Goal: Find specific page/section: Find specific page/section

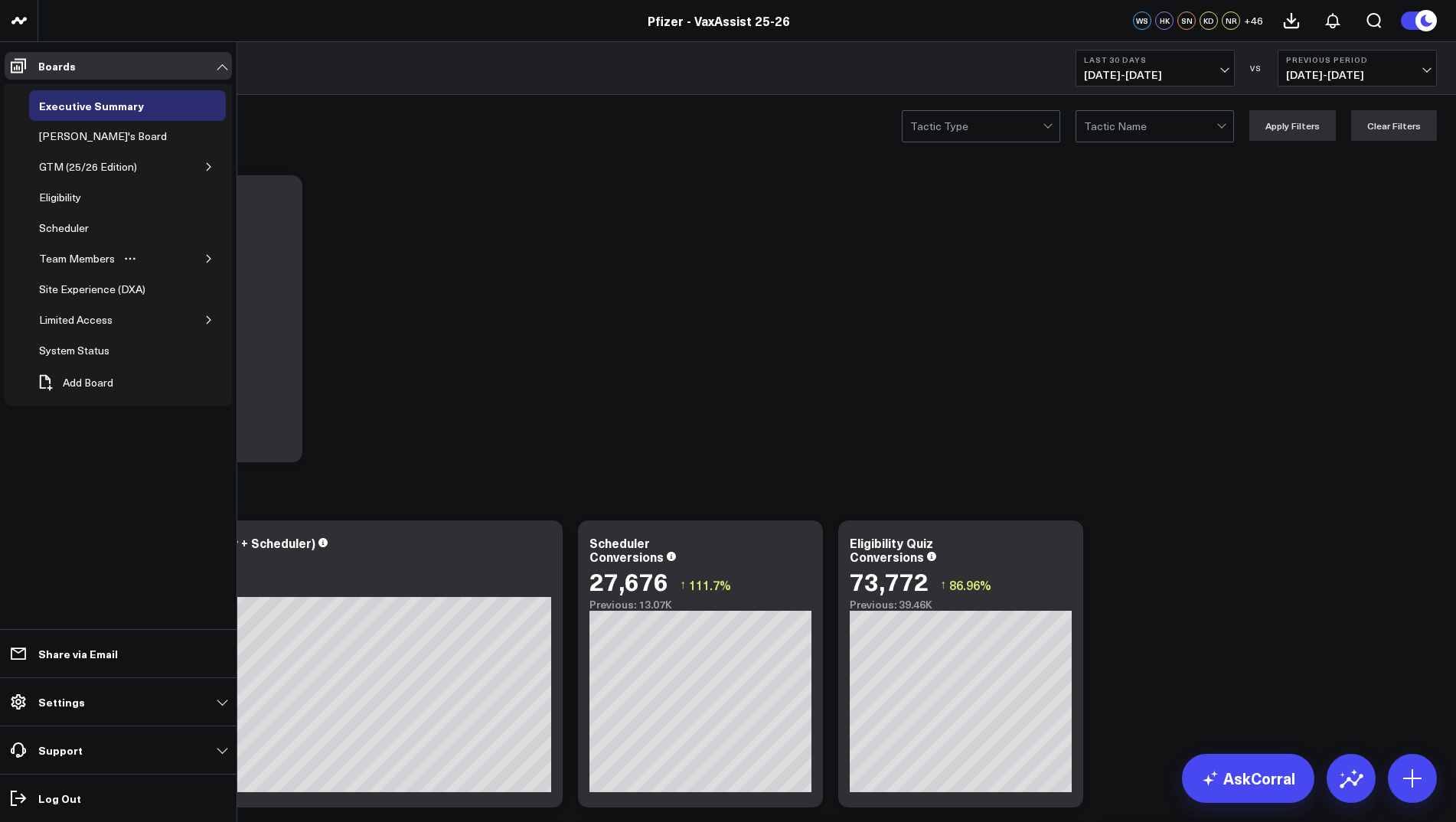
click at [202, 255] on button "button" at bounding box center [209, 259] width 15 height 15
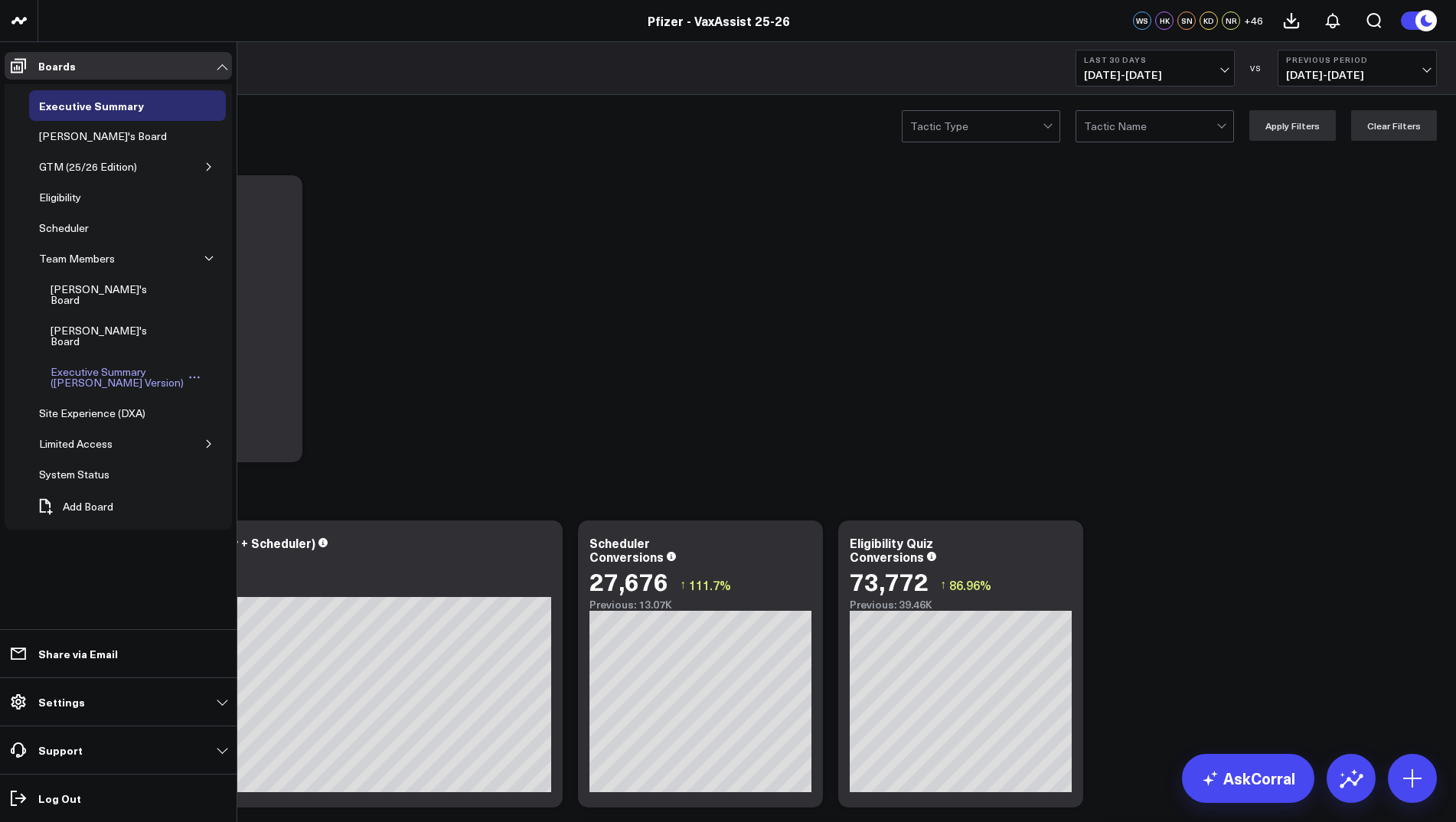
click at [151, 362] on div "Executive Summary ([PERSON_NAME] Version)" at bounding box center [117, 377] width 140 height 29
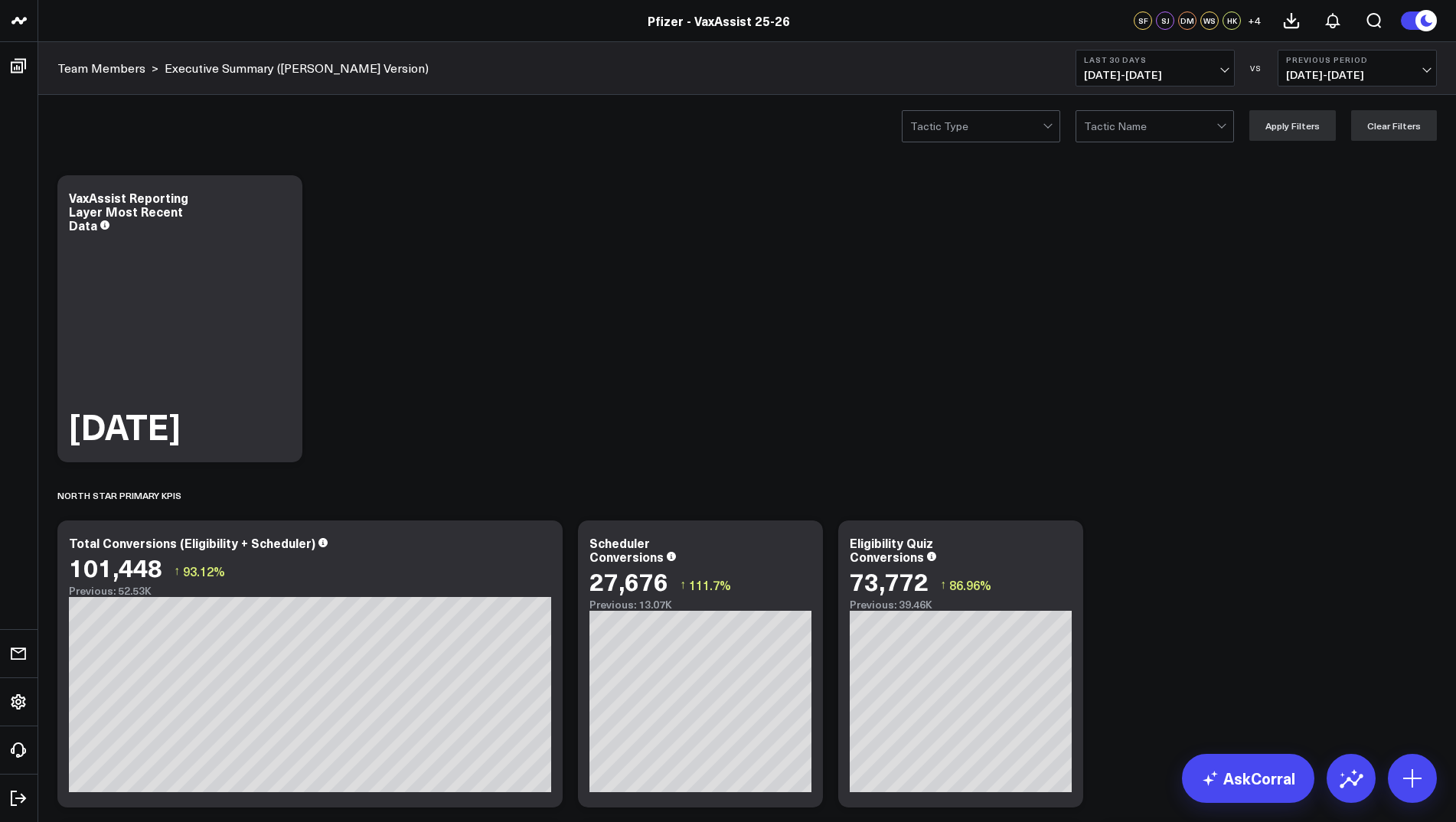
click at [1217, 72] on span "09/08/25 - 10/07/25" at bounding box center [1155, 75] width 142 height 12
click at [1147, 496] on link "Custom Dates" at bounding box center [1155, 489] width 157 height 29
select select "9"
select select "2025"
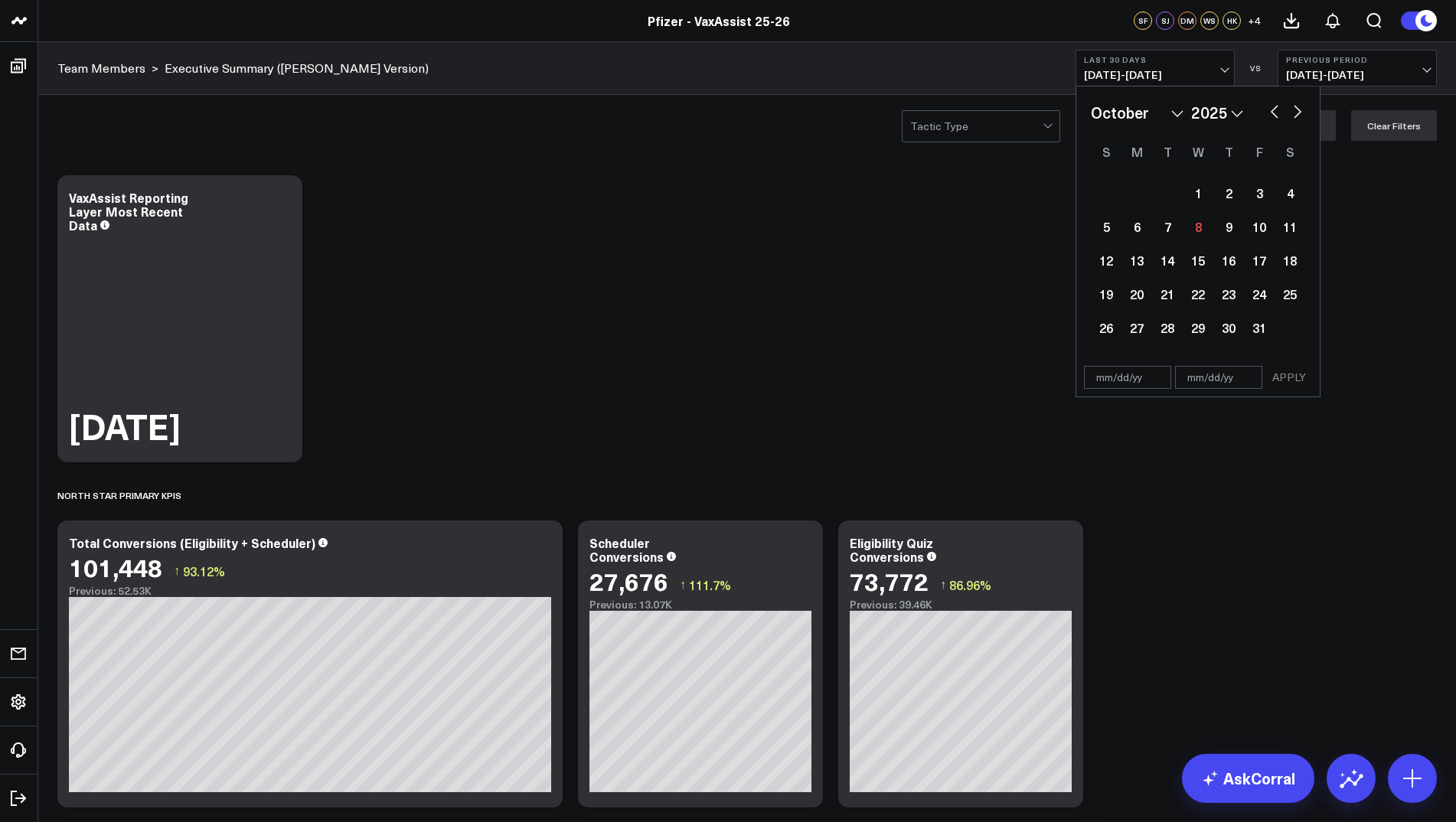
click at [1276, 116] on button "button" at bounding box center [1274, 111] width 15 height 19
select select "8"
select select "2025"
click at [1230, 287] on div "25" at bounding box center [1229, 294] width 31 height 31
type input "09/25/25"
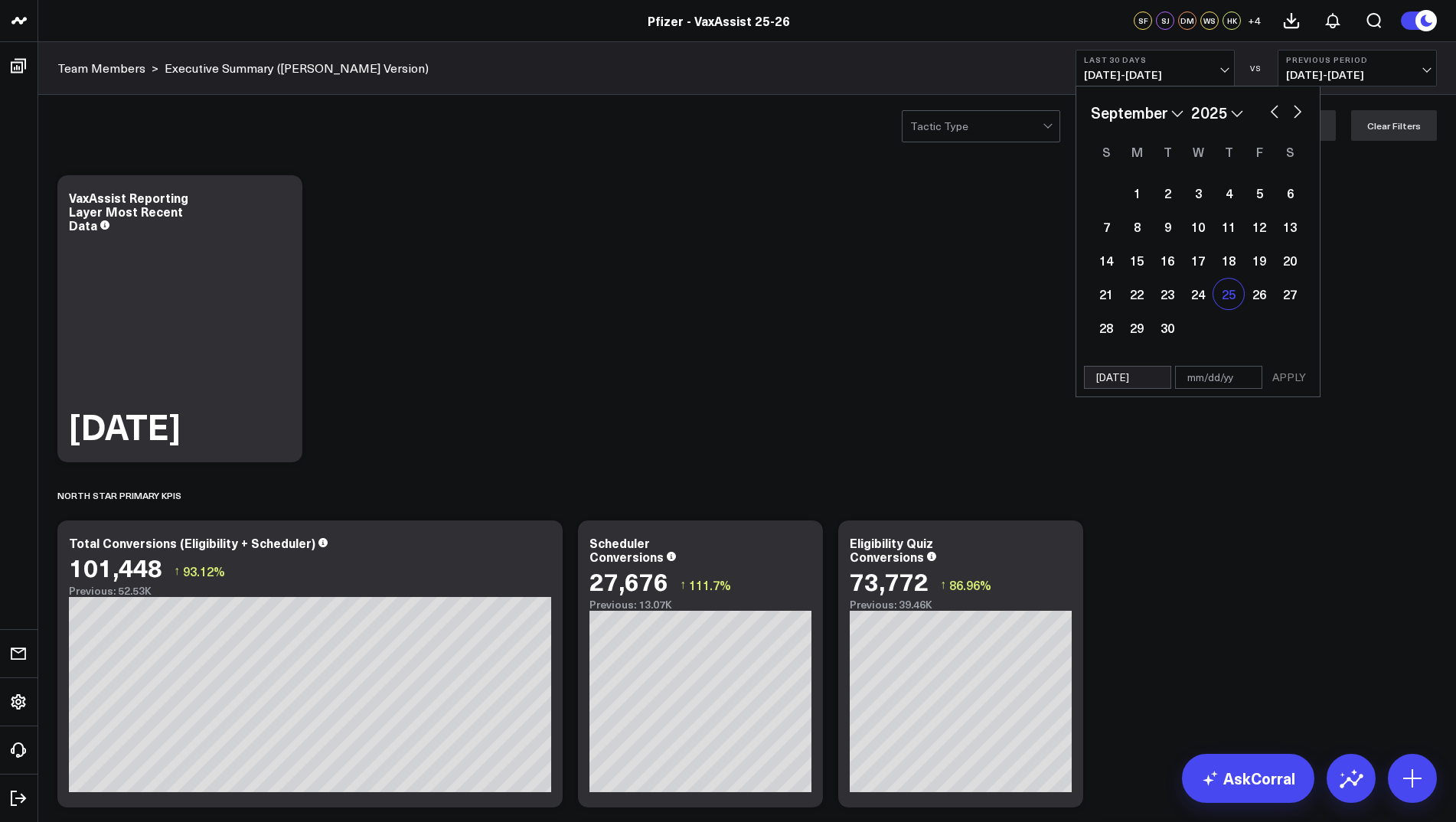
select select "8"
select select "2025"
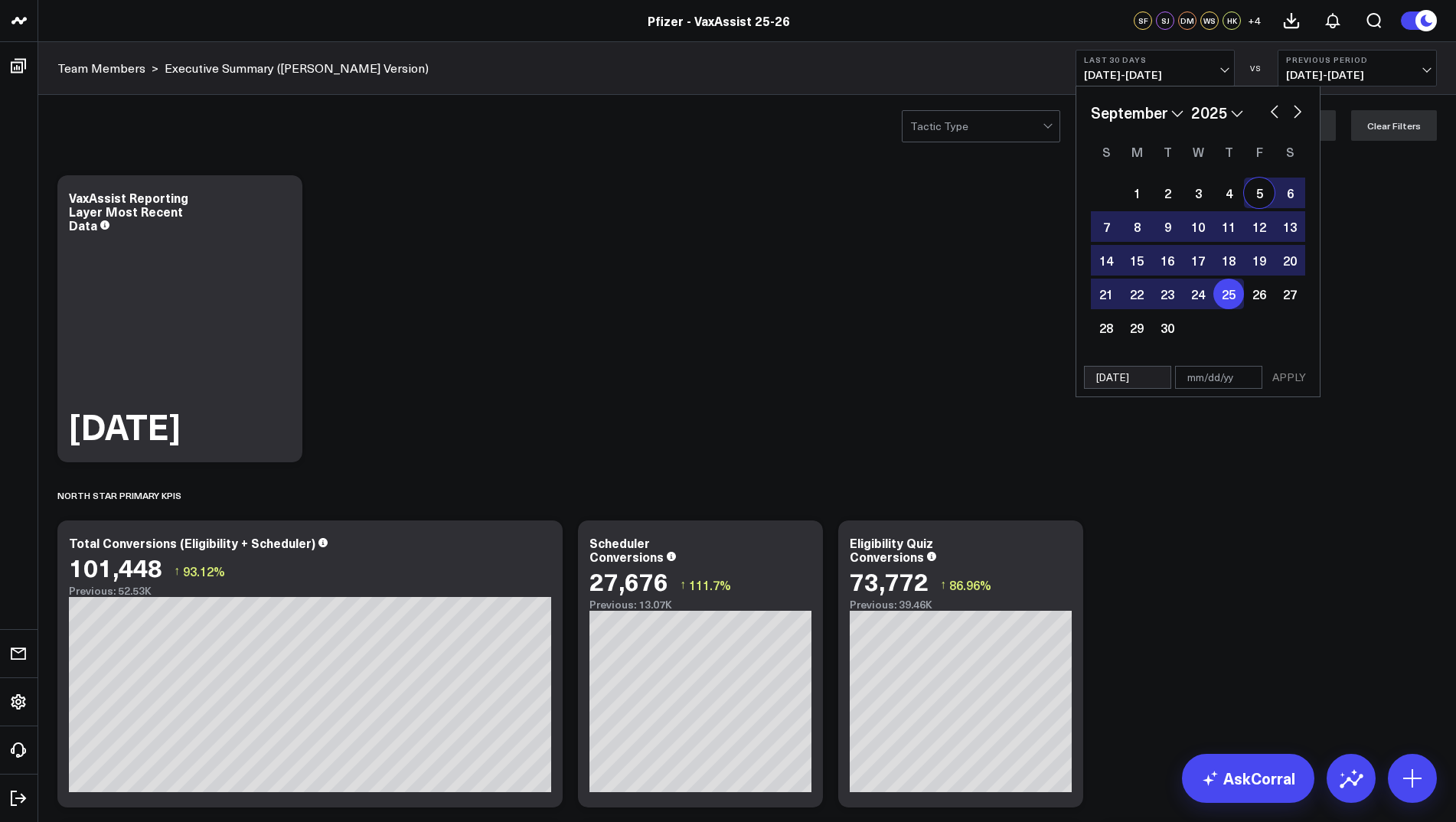
click at [1296, 114] on button "button" at bounding box center [1297, 111] width 15 height 19
select select "9"
select select "2025"
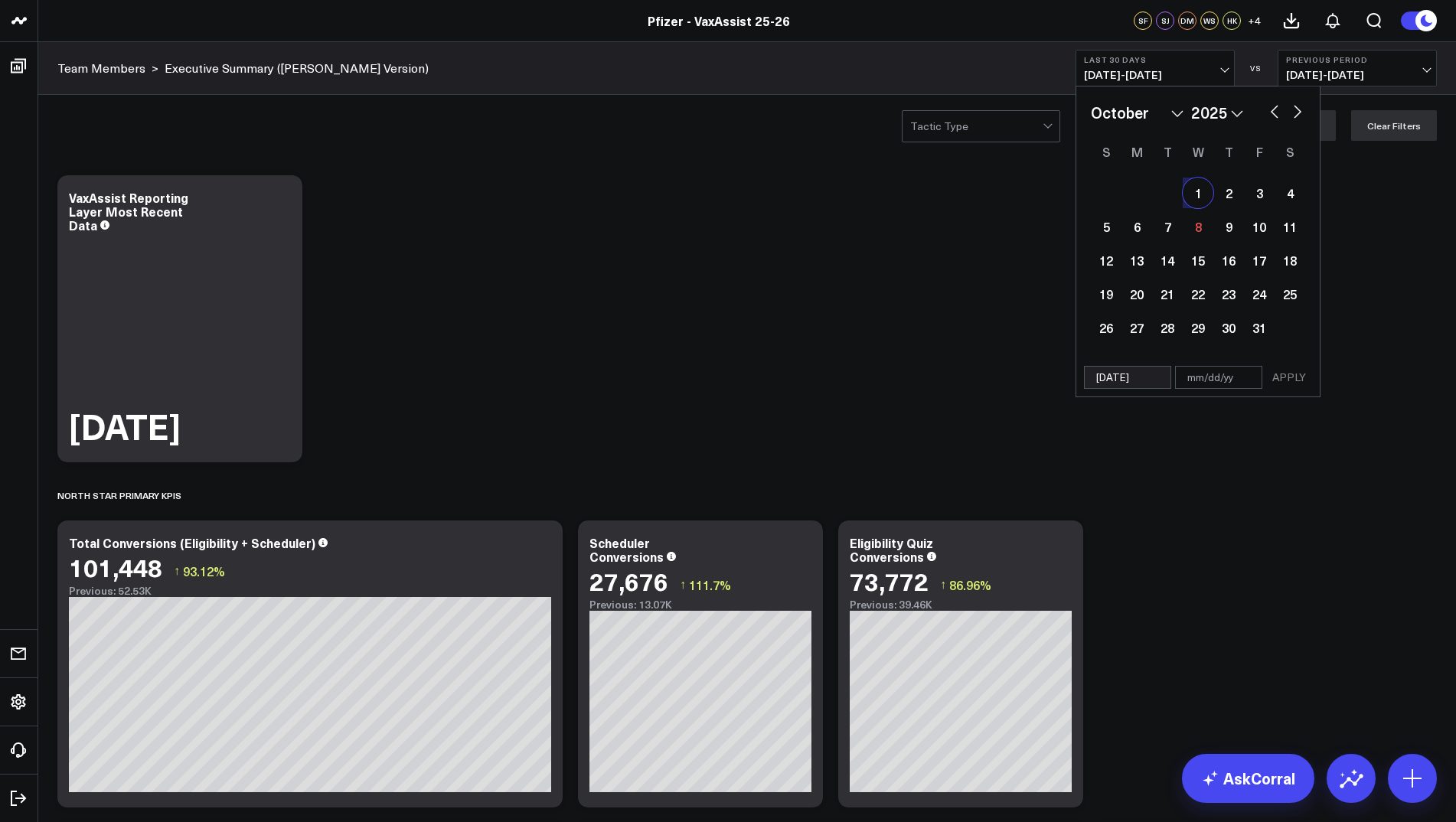
click at [1190, 194] on div "1" at bounding box center [1198, 193] width 31 height 31
type input "10/01/25"
select select "9"
select select "2025"
click at [1292, 373] on button "APPLY" at bounding box center [1289, 377] width 46 height 23
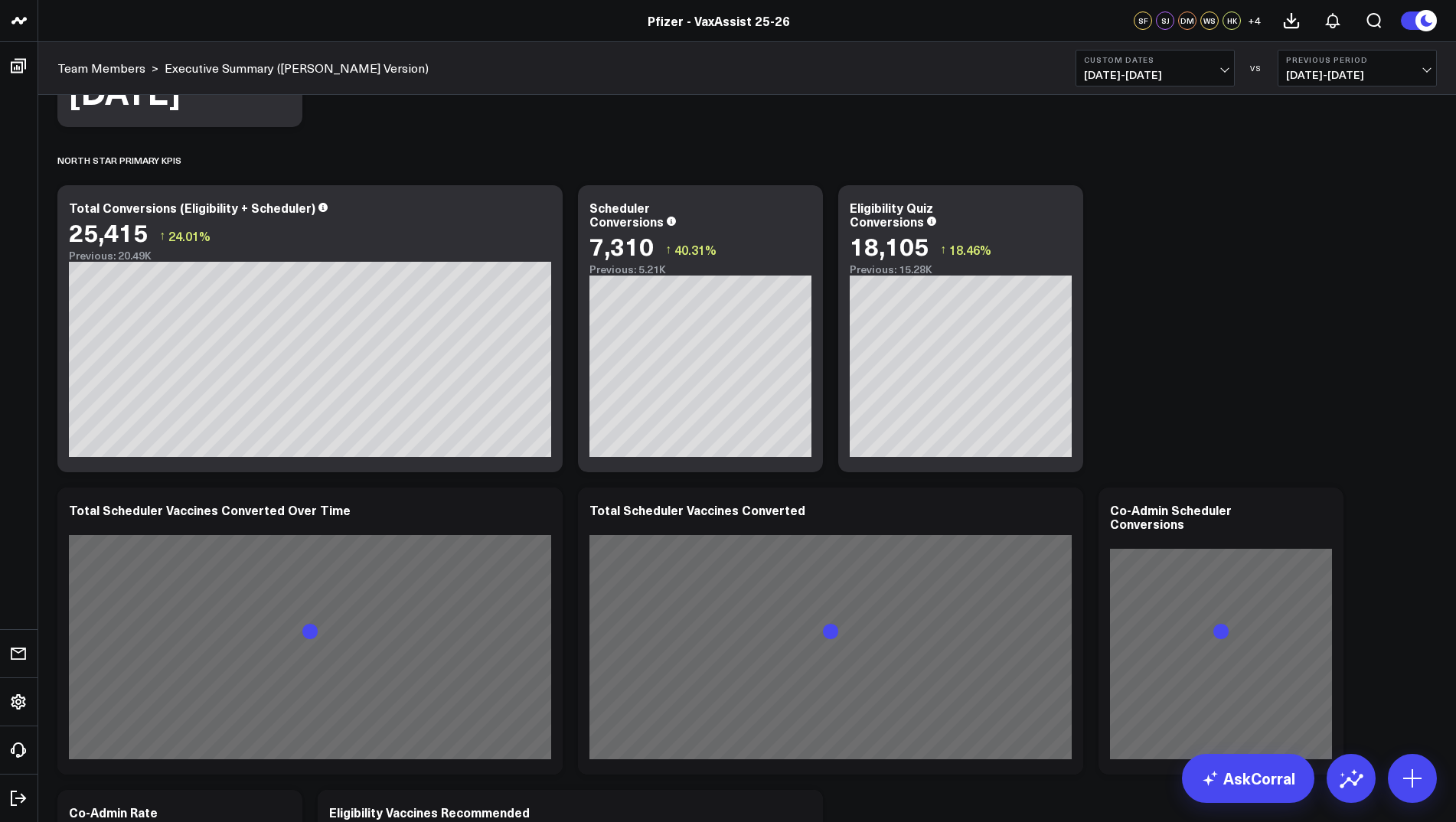
scroll to position [340, 0]
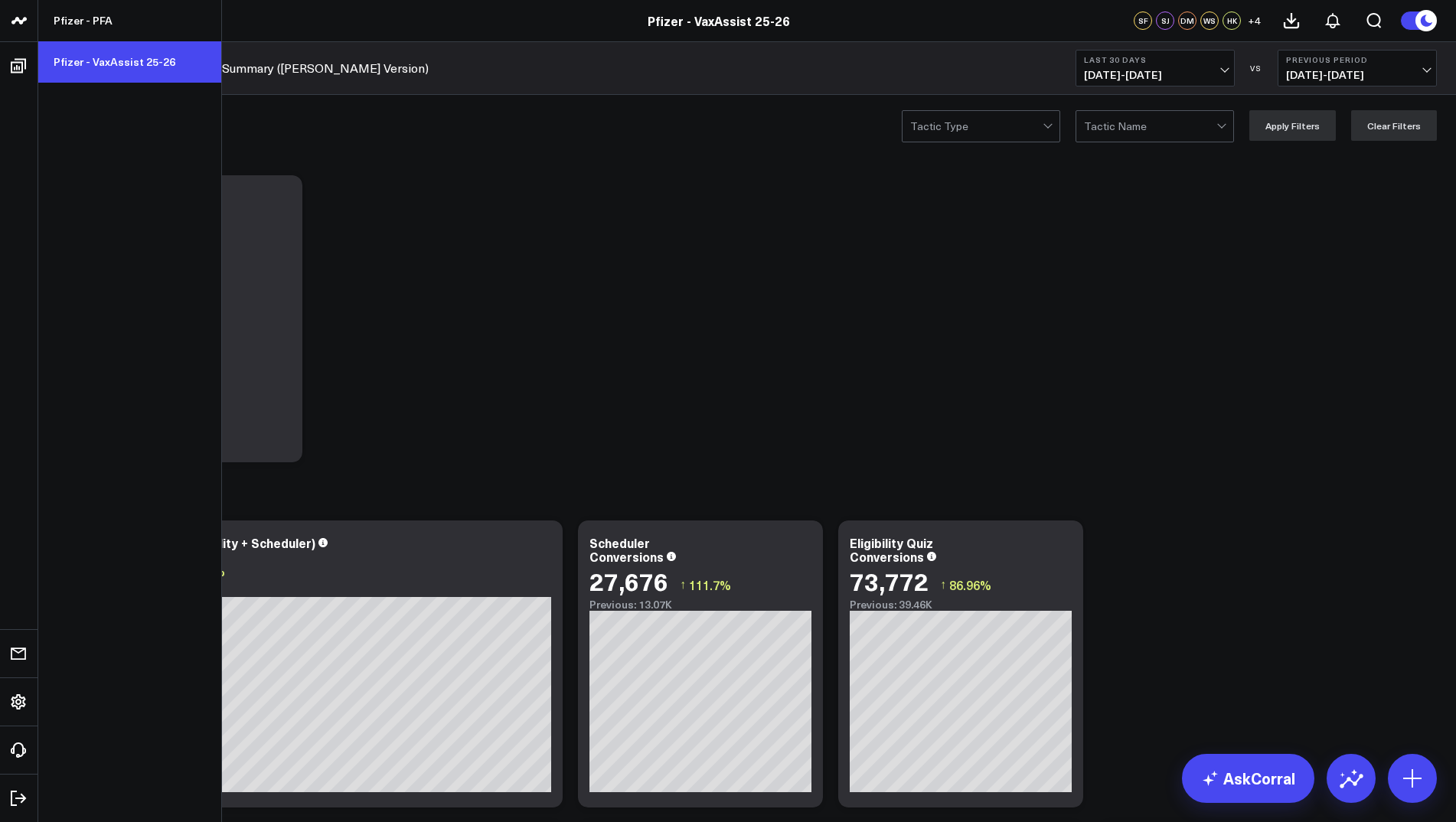
click at [86, 50] on link "Pfizer - VaxAssist 25-26" at bounding box center [129, 62] width 183 height 42
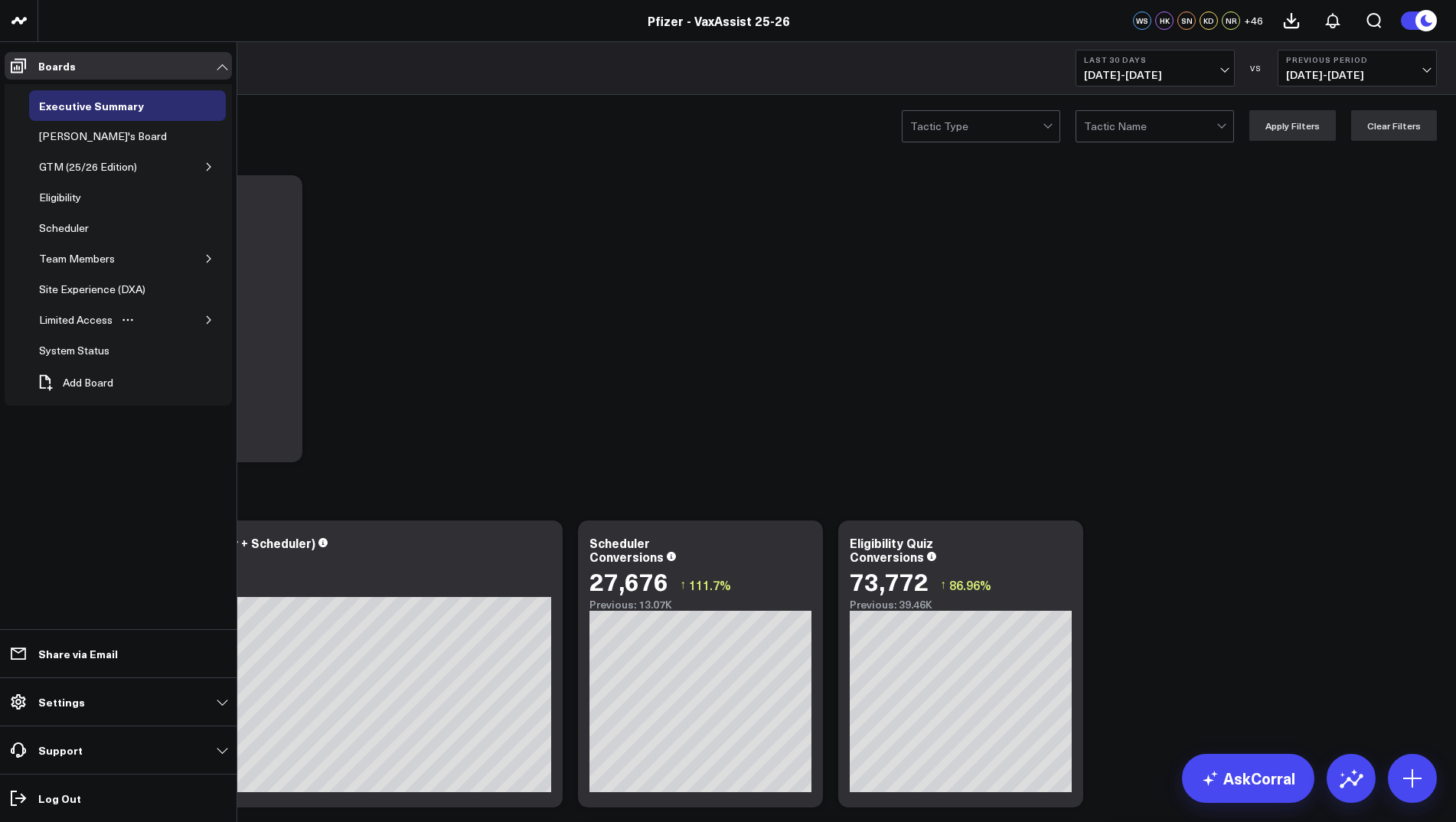
click at [209, 320] on icon "button" at bounding box center [208, 320] width 9 height 9
click at [123, 342] on div "PFA - Cross Domain" at bounding box center [99, 351] width 104 height 19
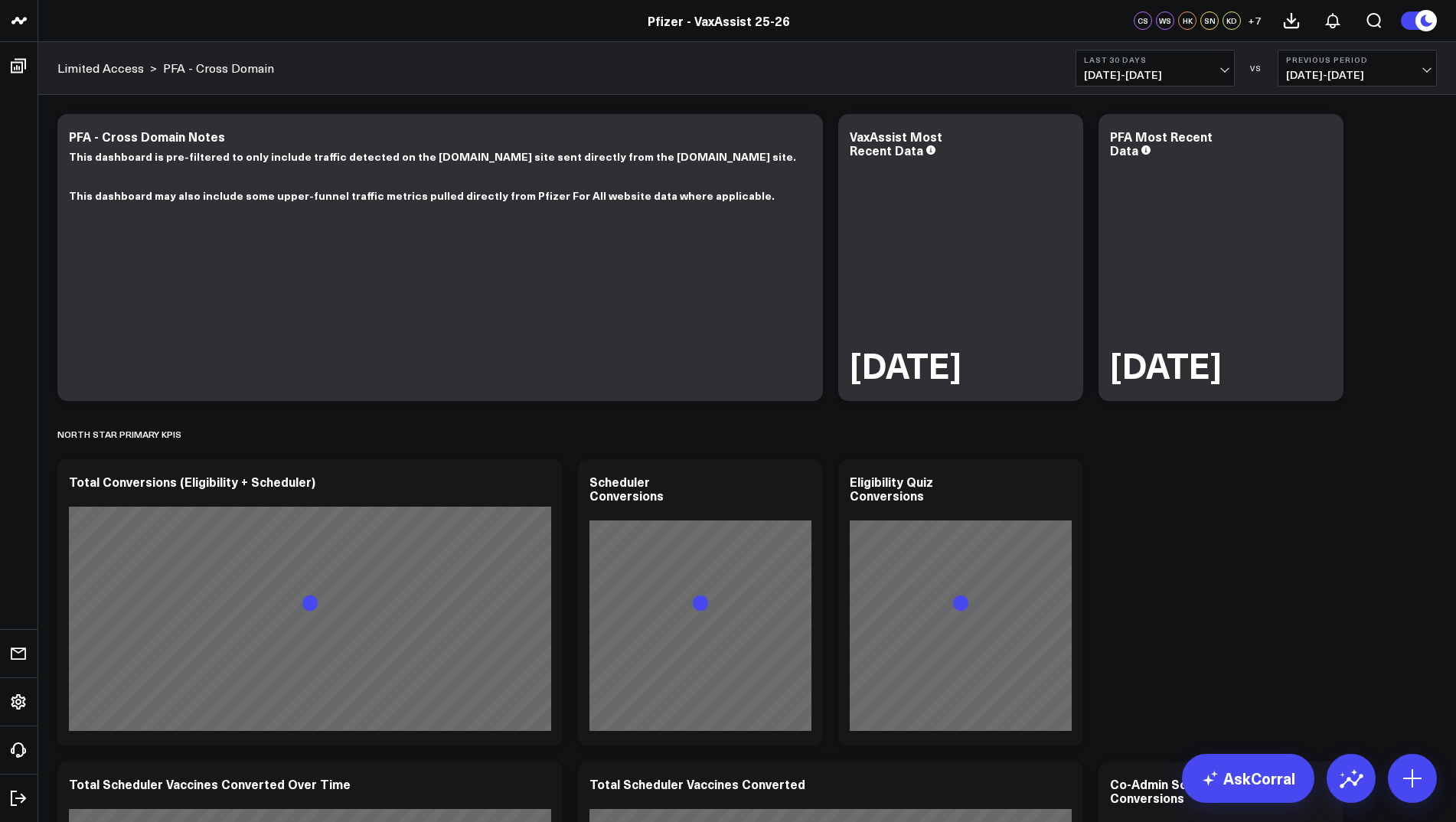
click at [1219, 71] on span "09/08/25 - 10/07/25" at bounding box center [1155, 75] width 142 height 12
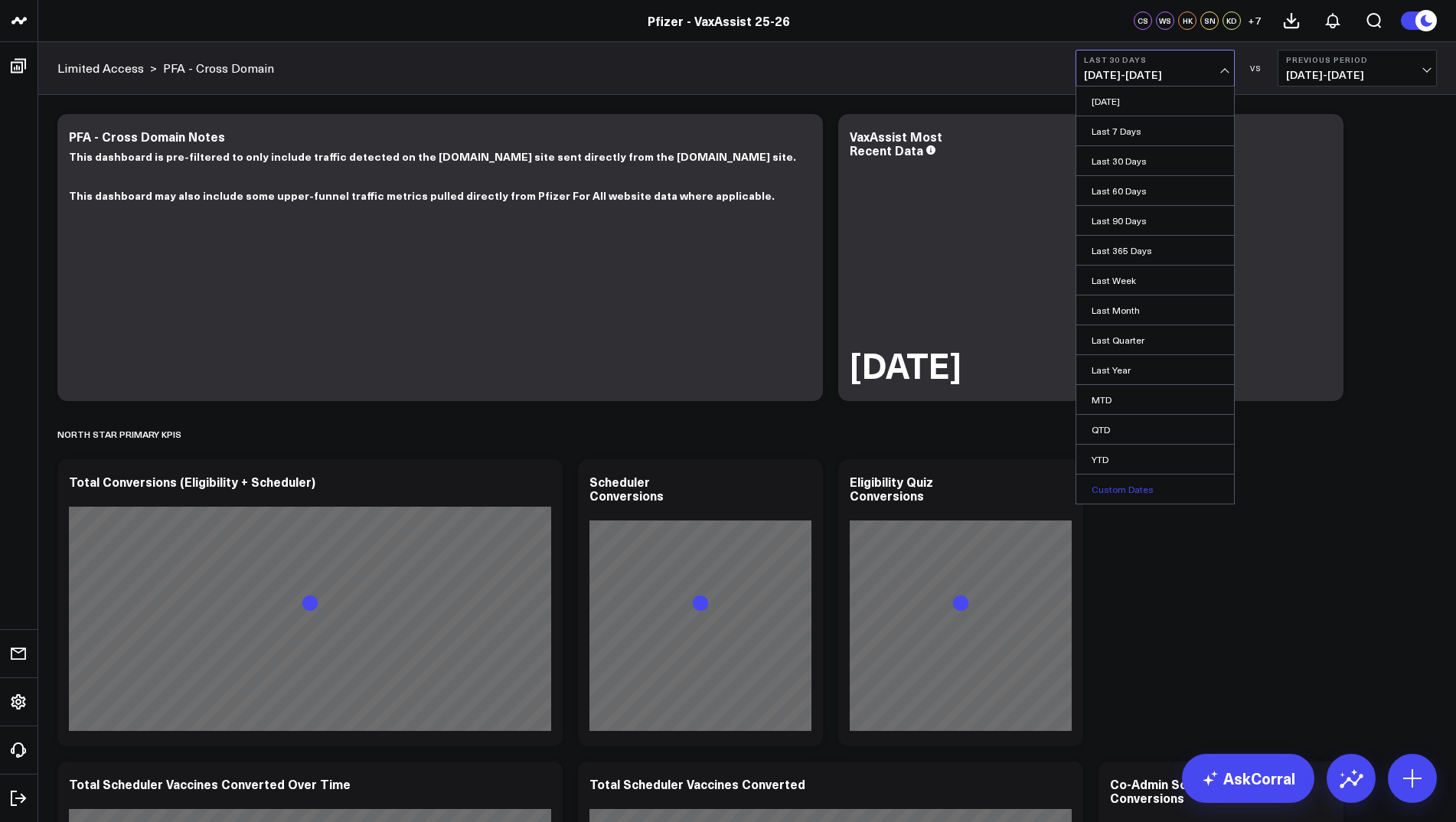
click at [1108, 486] on link "Custom Dates" at bounding box center [1155, 489] width 157 height 29
select select "9"
select select "2025"
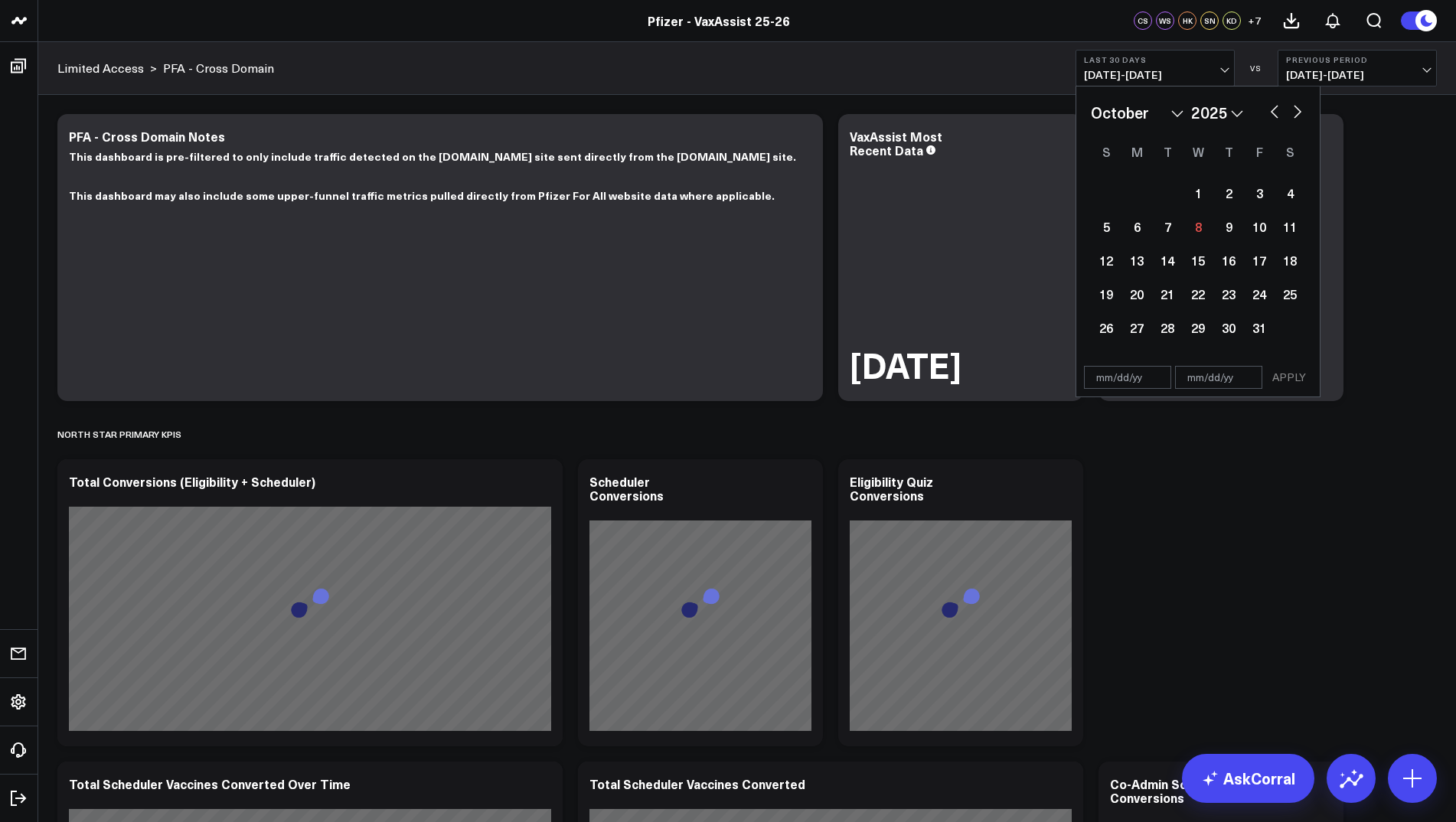
click at [1274, 103] on button "button" at bounding box center [1274, 111] width 15 height 19
select select "8"
select select "2025"
click at [1223, 289] on div "25" at bounding box center [1229, 294] width 31 height 31
type input "09/25/25"
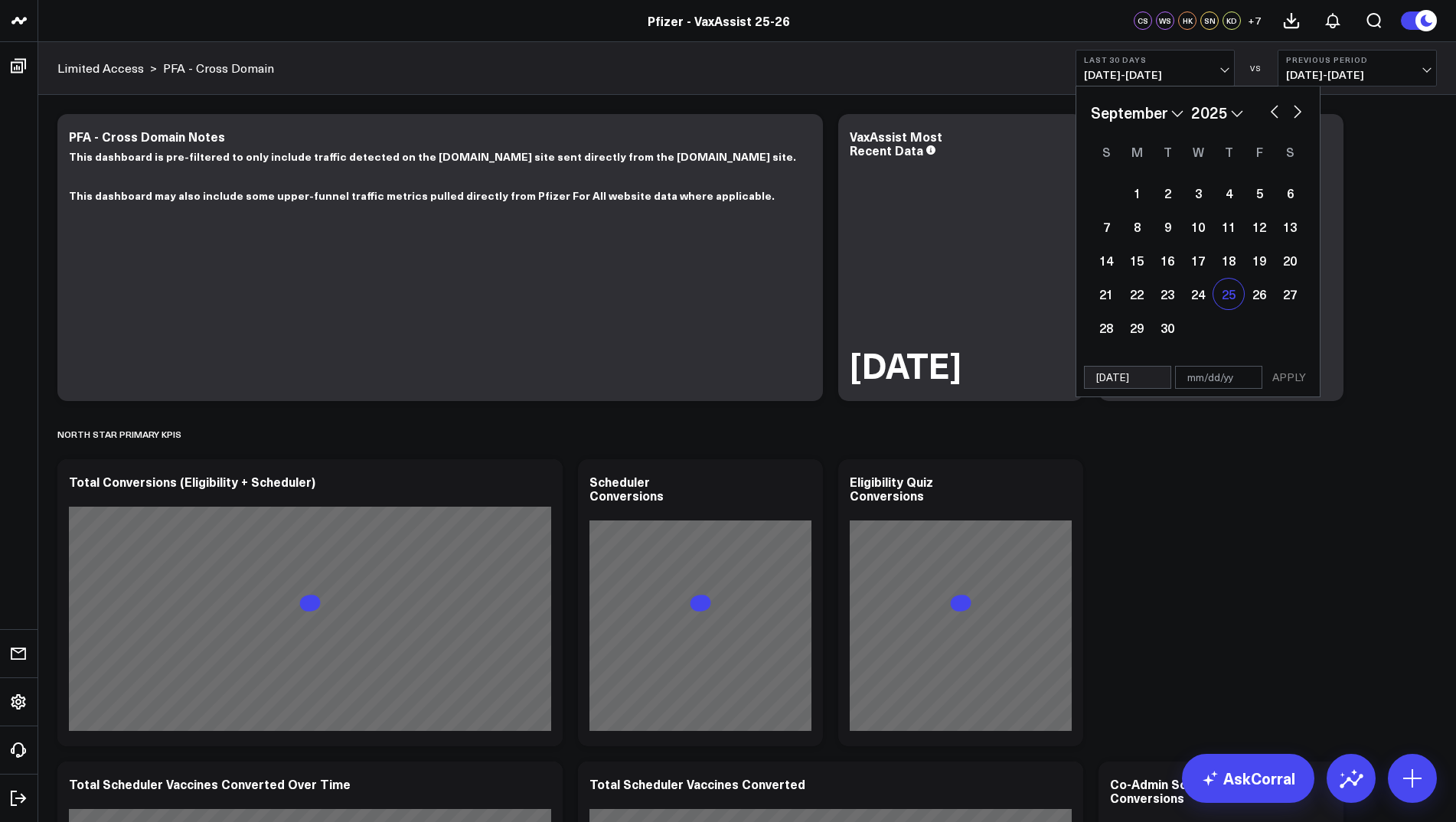
select select "8"
select select "2025"
click at [1294, 117] on button "button" at bounding box center [1297, 111] width 15 height 19
select select "9"
select select "2025"
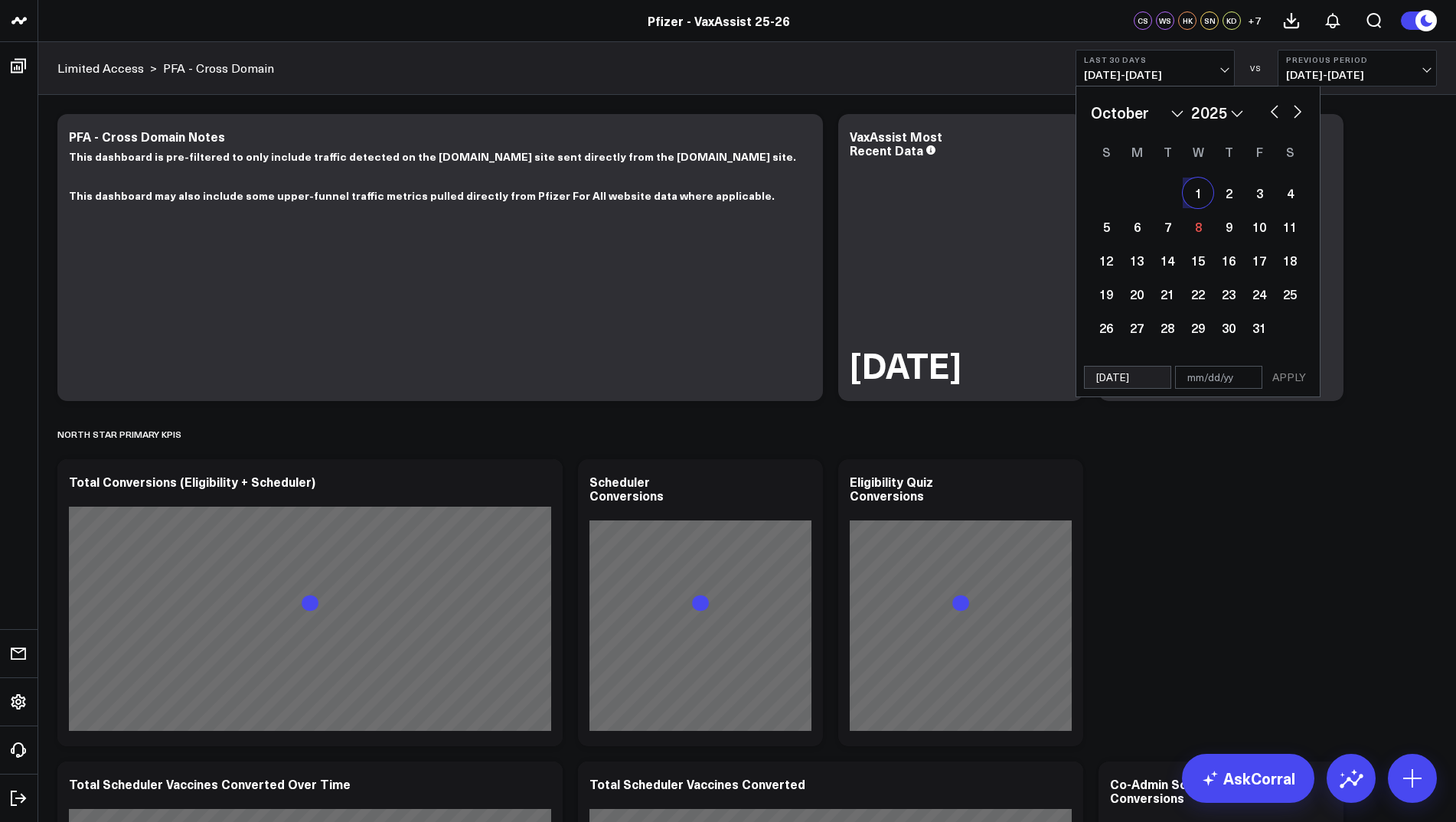
click at [1198, 196] on div "1" at bounding box center [1198, 193] width 31 height 31
type input "10/01/25"
select select "9"
select select "2025"
click at [1289, 374] on button "APPLY" at bounding box center [1289, 377] width 46 height 23
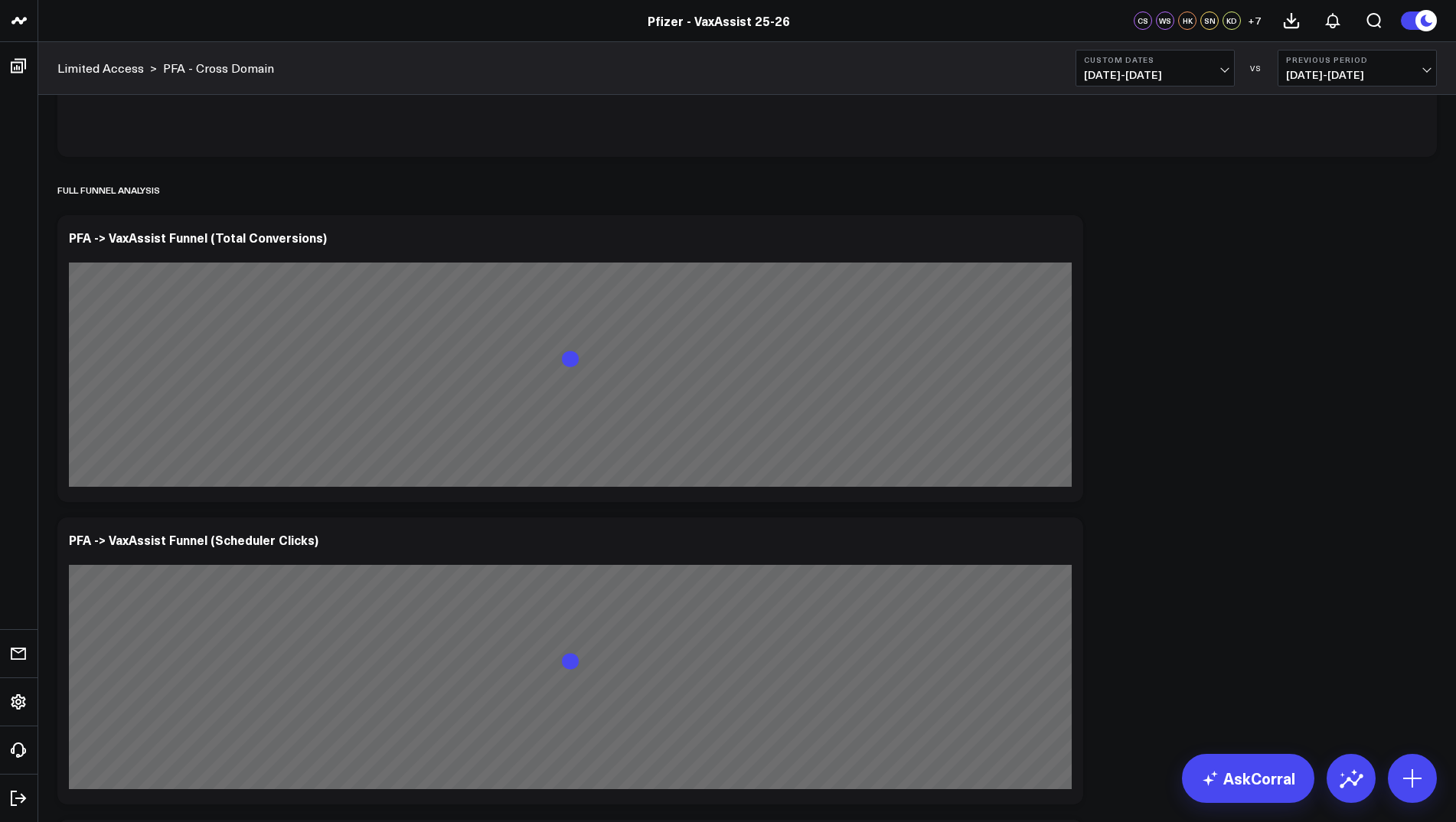
scroll to position [4700, 0]
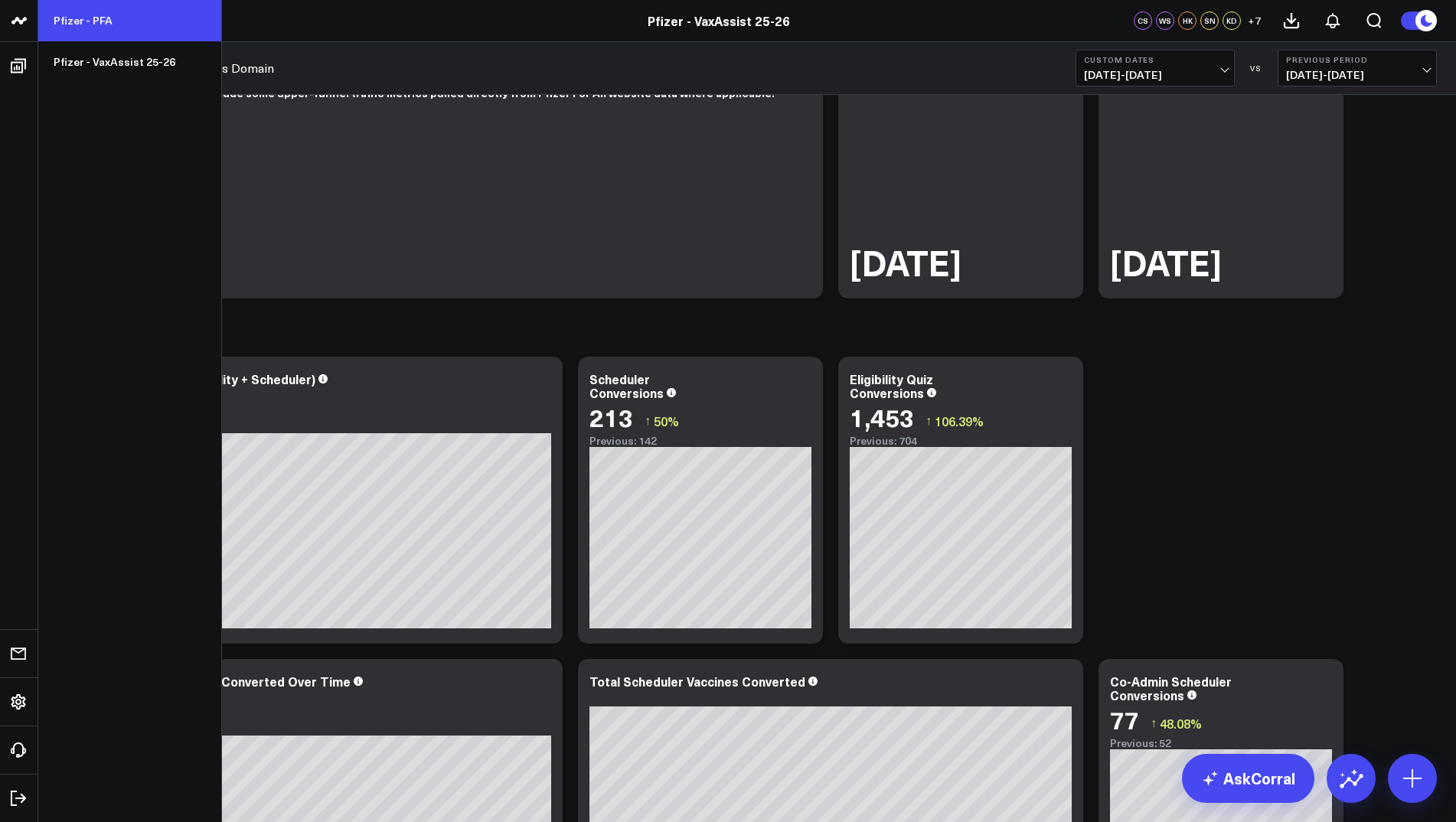
click at [96, 26] on link "Pfizer - PFA" at bounding box center [129, 20] width 183 height 42
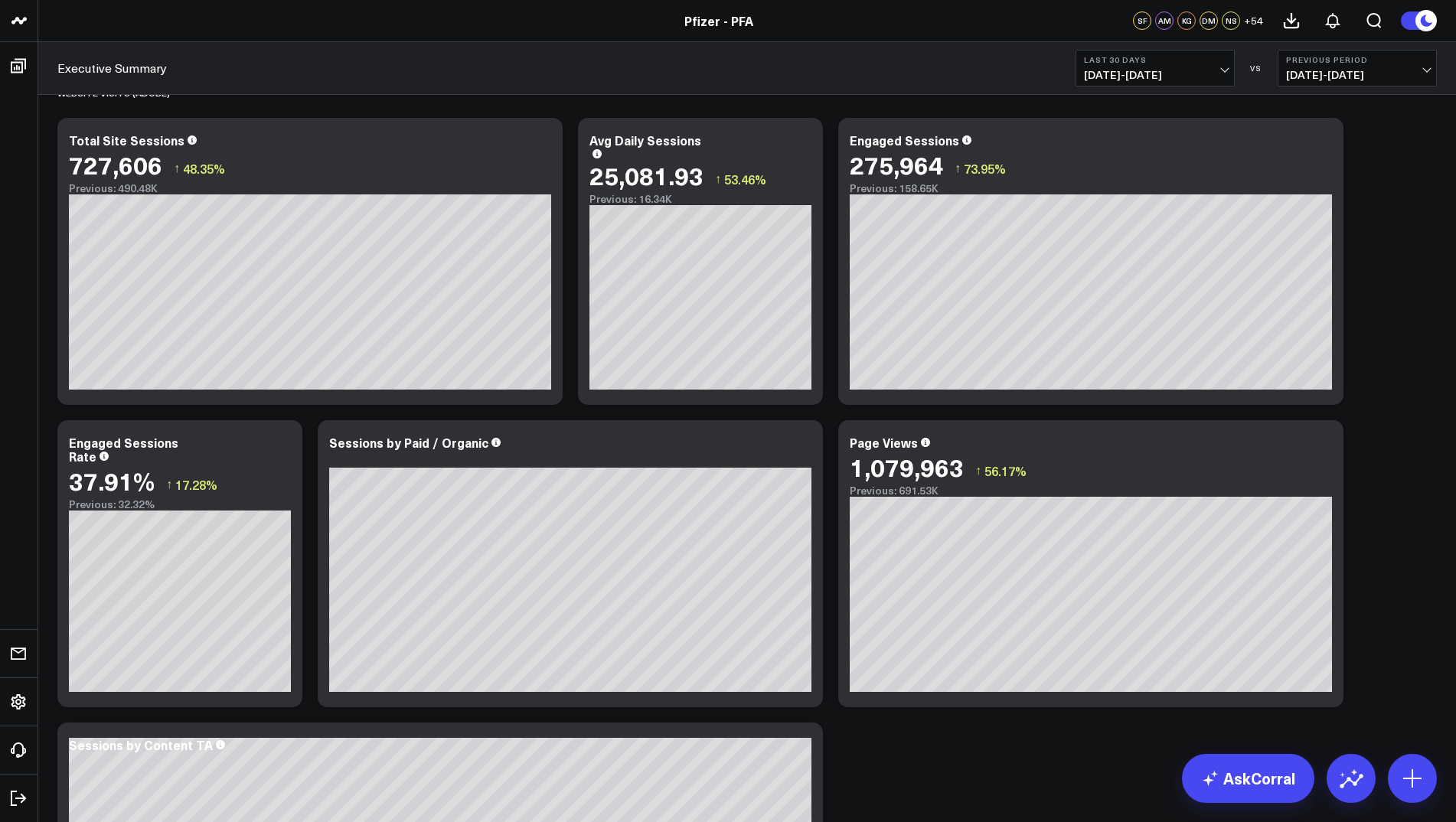
scroll to position [1561, 0]
